Goal: Transaction & Acquisition: Obtain resource

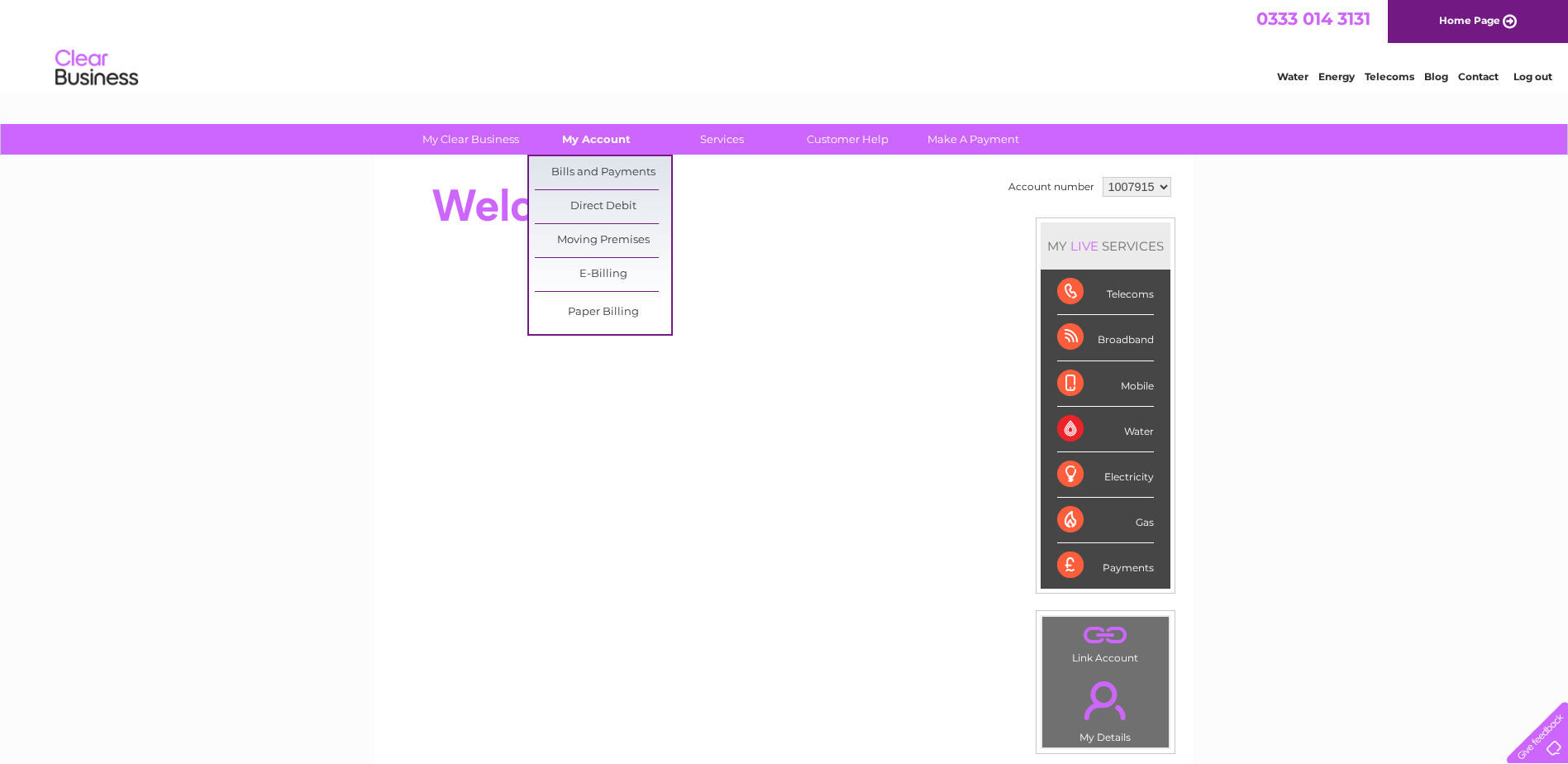
click at [584, 142] on link "My Account" at bounding box center [597, 139] width 137 height 30
click at [593, 163] on link "Bills and Payments" at bounding box center [604, 172] width 137 height 33
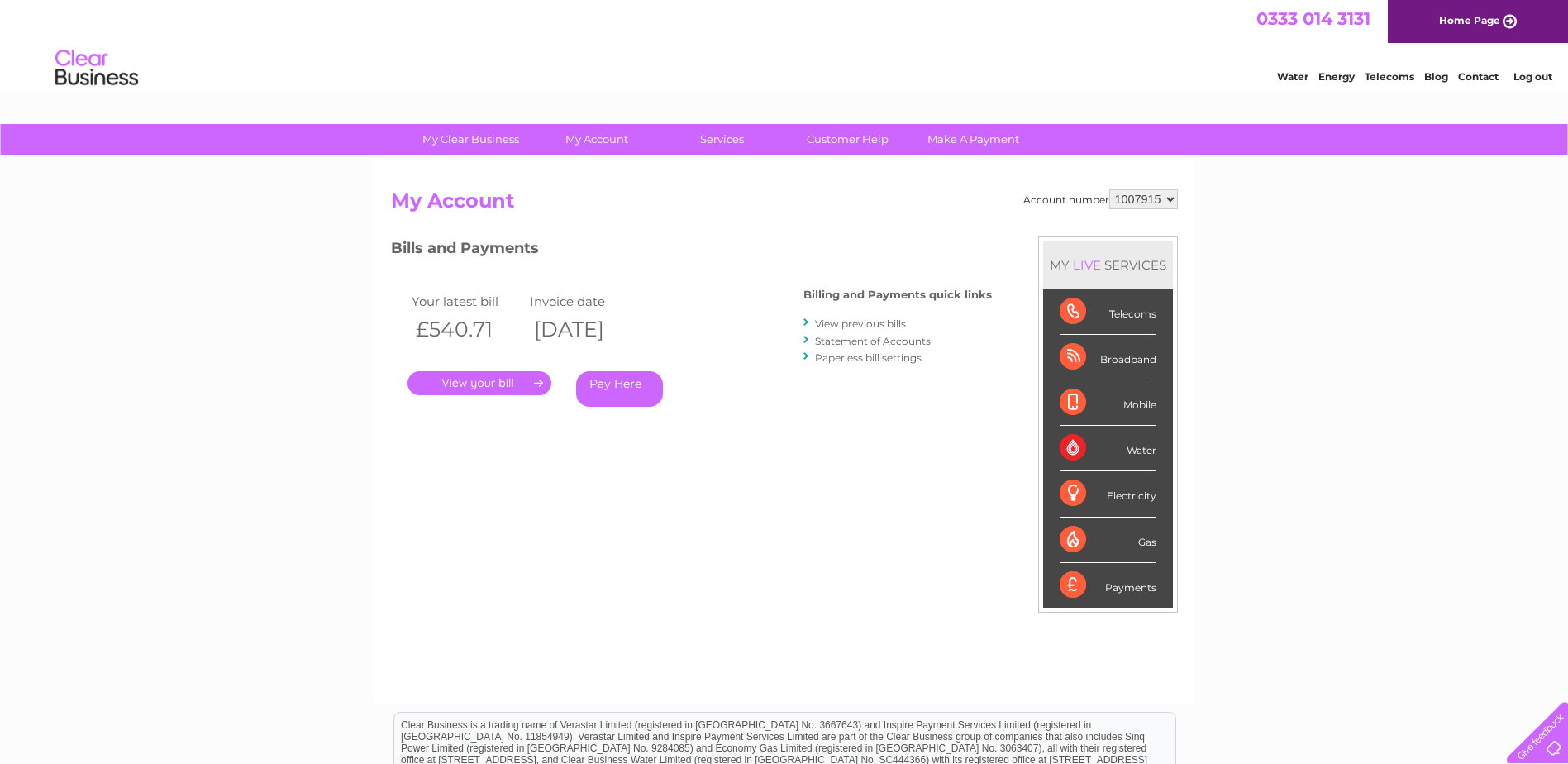
click at [842, 322] on link "View previous bills" at bounding box center [861, 324] width 91 height 13
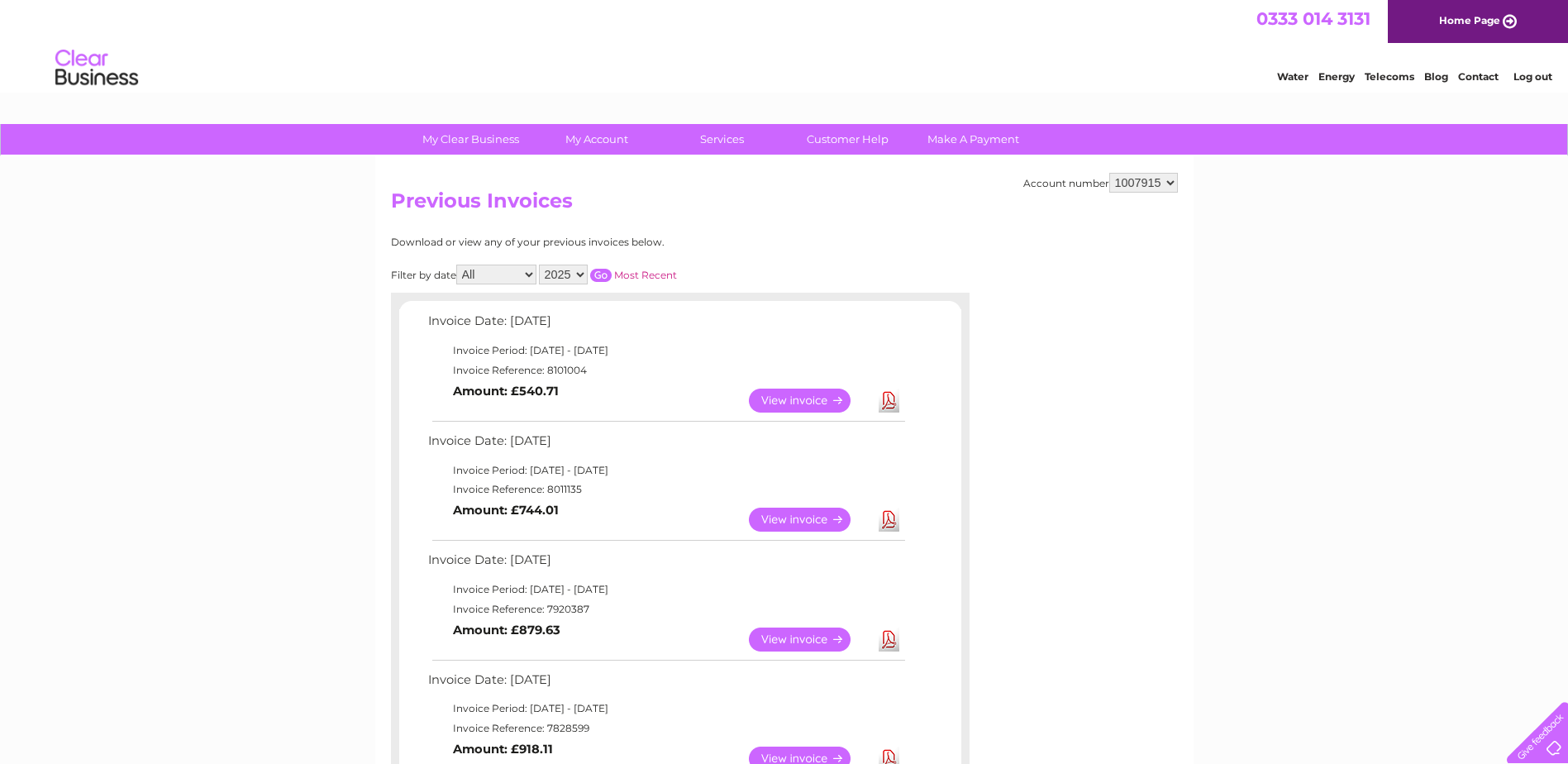
click at [885, 522] on link "Download" at bounding box center [889, 519] width 21 height 24
